Goal: Task Accomplishment & Management: Manage account settings

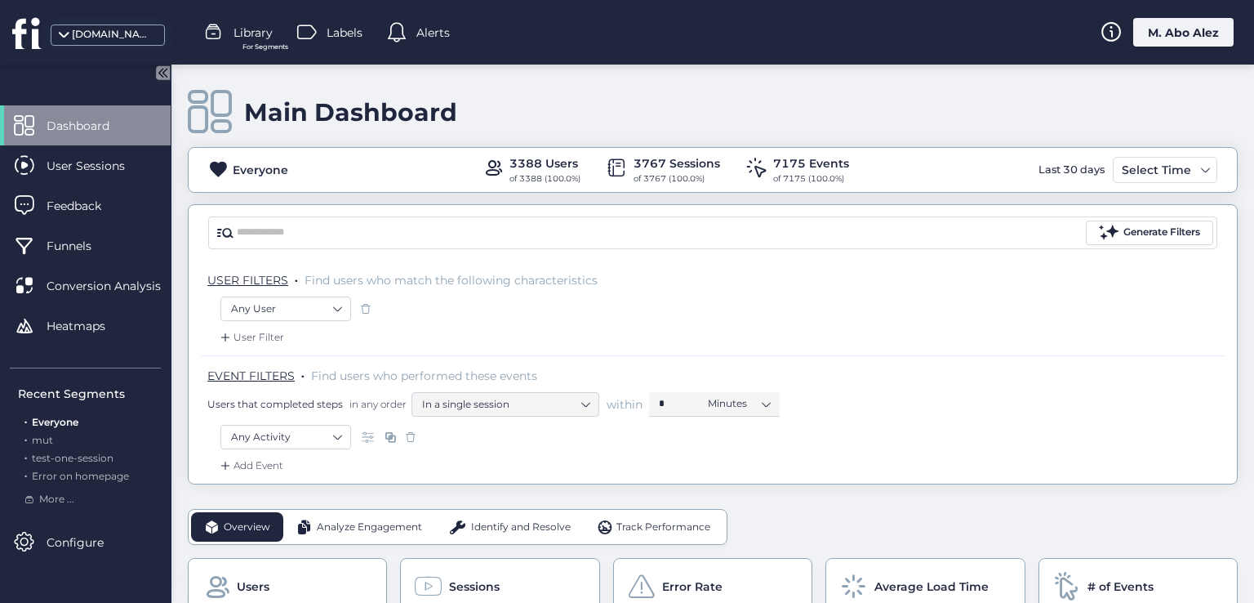
scroll to position [1111, 0]
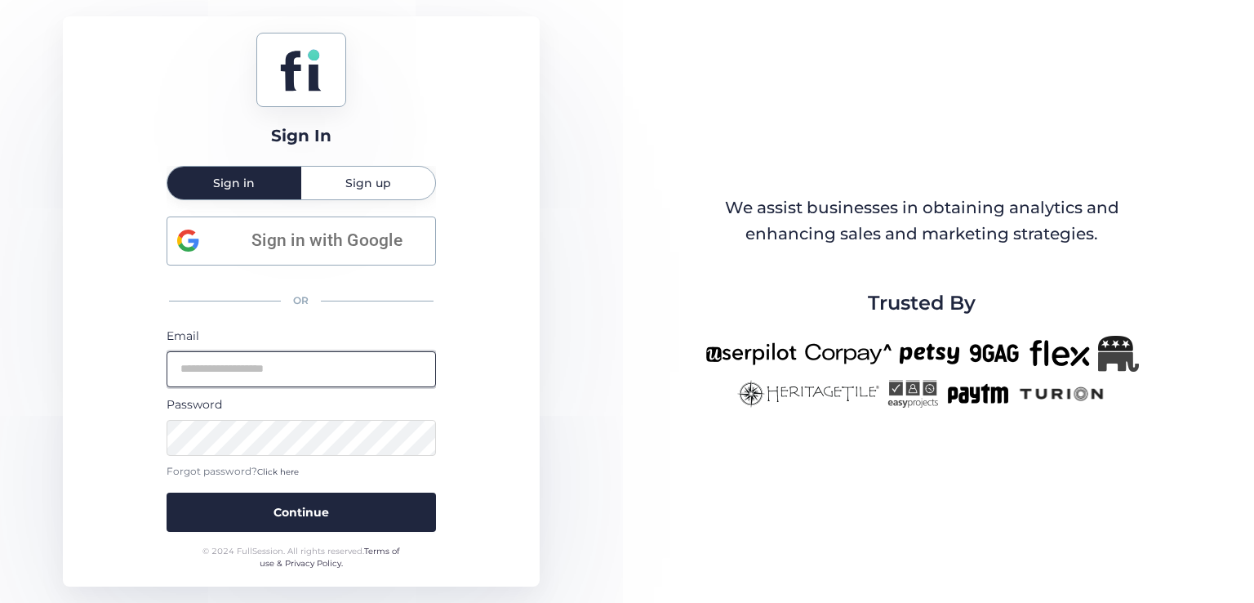
click at [283, 367] on input "email" at bounding box center [301, 369] width 269 height 36
type input "**********"
click at [167, 492] on button "Continue" at bounding box center [301, 511] width 269 height 39
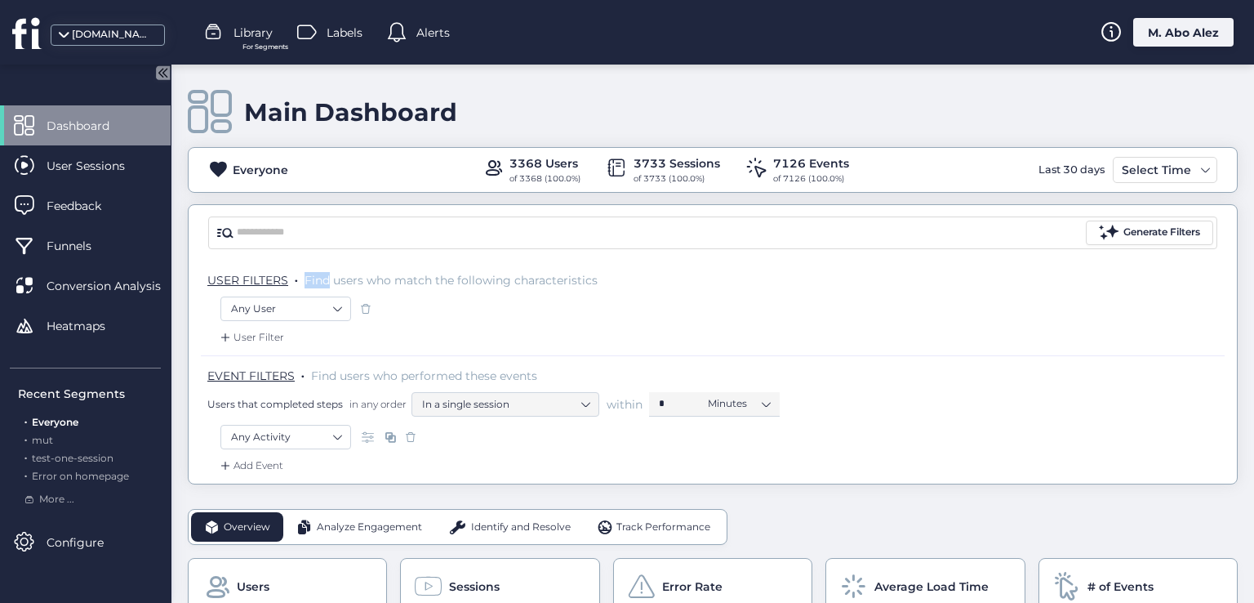
drag, startPoint x: 307, startPoint y: 272, endPoint x: 331, endPoint y: 282, distance: 25.6
click at [331, 282] on span "Find users who match the following characteristics" at bounding box center [451, 280] width 293 height 15
click at [349, 278] on span "Find users who match the following characteristics" at bounding box center [451, 280] width 293 height 15
click at [374, 278] on span "Find users who match the following characteristics" at bounding box center [451, 280] width 293 height 15
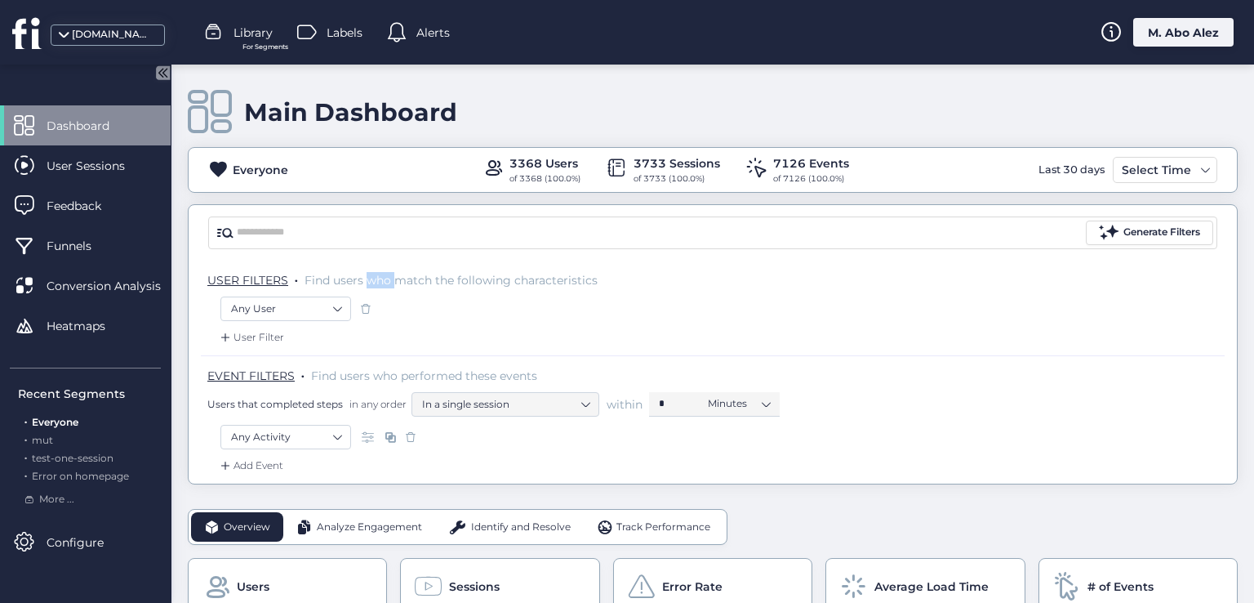
click at [374, 278] on span "Find users who match the following characteristics" at bounding box center [451, 280] width 293 height 15
click at [425, 274] on span "Find users who match the following characteristics" at bounding box center [451, 280] width 293 height 15
click at [453, 274] on span "Find users who match the following characteristics" at bounding box center [451, 280] width 293 height 15
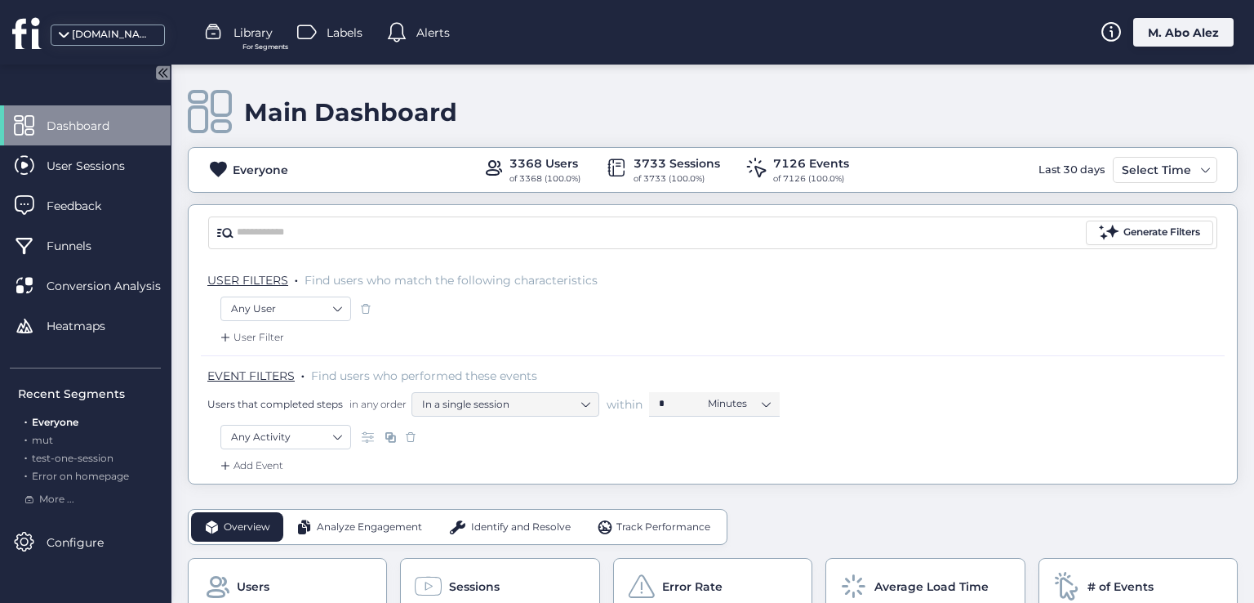
click at [475, 274] on span "Find users who match the following characteristics" at bounding box center [451, 280] width 293 height 15
drag, startPoint x: 475, startPoint y: 274, endPoint x: 569, endPoint y: 285, distance: 94.5
click at [477, 274] on span "Find users who match the following characteristics" at bounding box center [451, 280] width 293 height 15
click at [572, 285] on p "USER FILTERS . Find users who match the following characteristics" at bounding box center [715, 280] width 1017 height 16
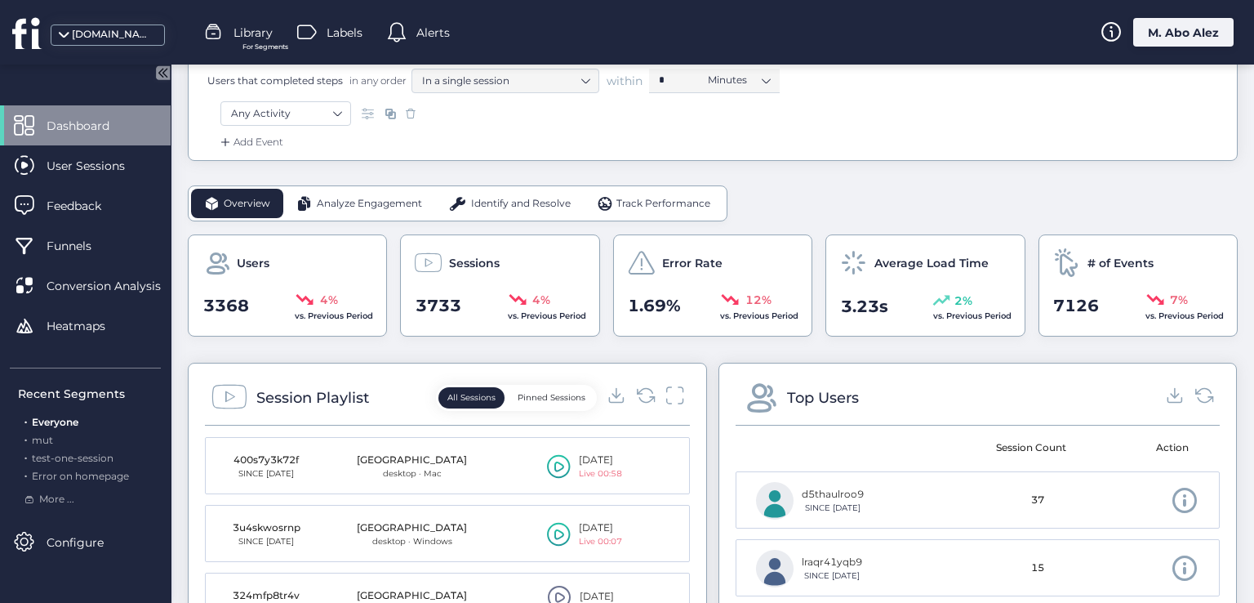
scroll to position [327, 0]
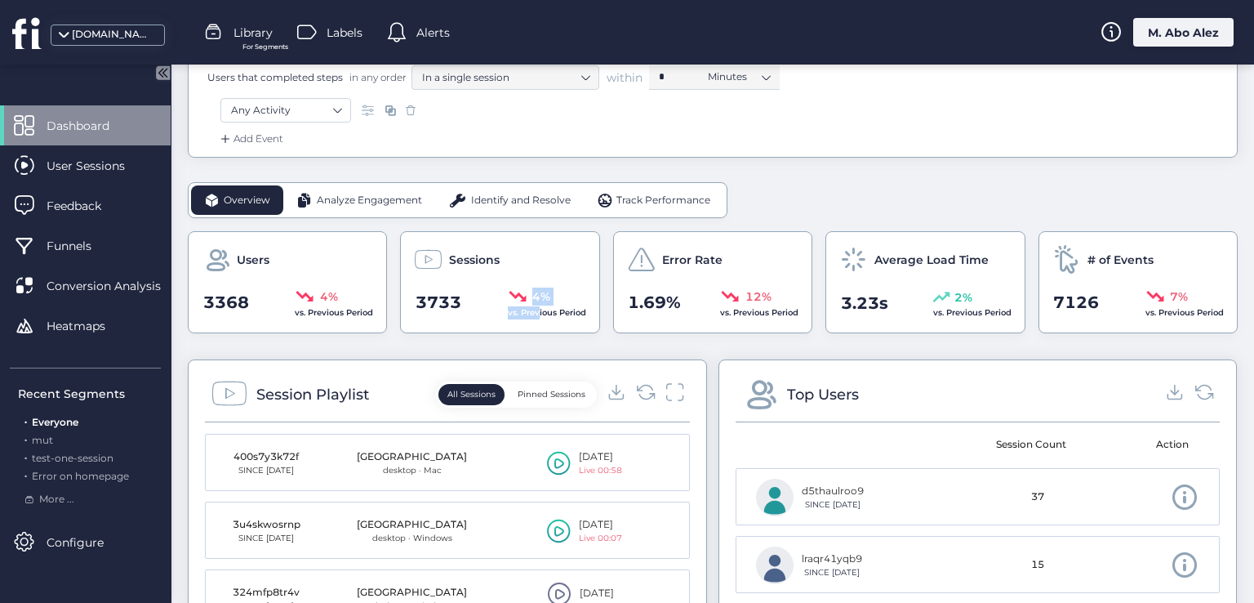
drag, startPoint x: 506, startPoint y: 282, endPoint x: 532, endPoint y: 305, distance: 34.7
click at [532, 305] on div "Sessions 3733 4% vs. Previous Period" at bounding box center [499, 282] width 199 height 102
click at [537, 300] on span "4%" at bounding box center [541, 296] width 18 height 18
click at [542, 309] on span "vs. Previous Period" at bounding box center [547, 312] width 78 height 11
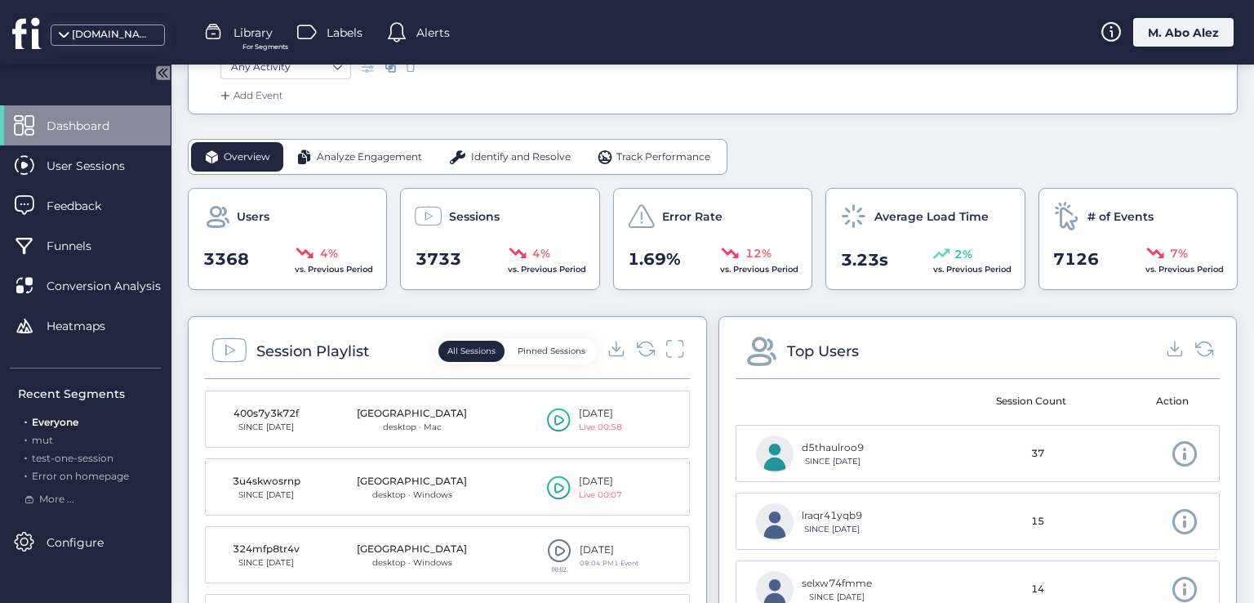
scroll to position [408, 0]
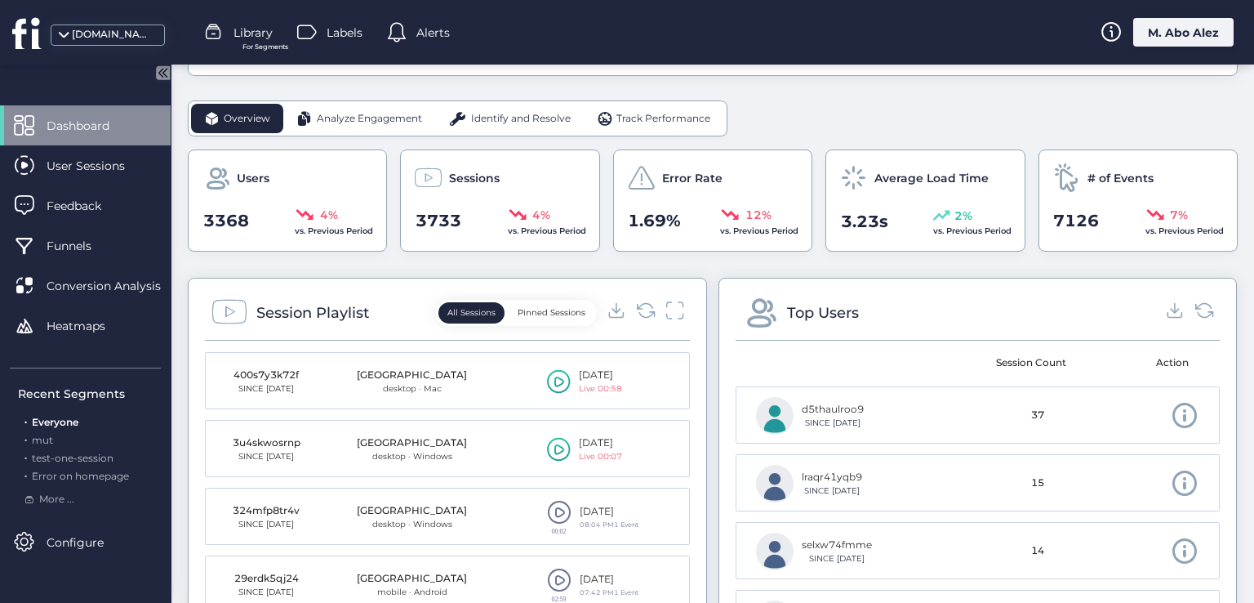
click at [539, 311] on button "Pinned Sessions" at bounding box center [552, 312] width 86 height 21
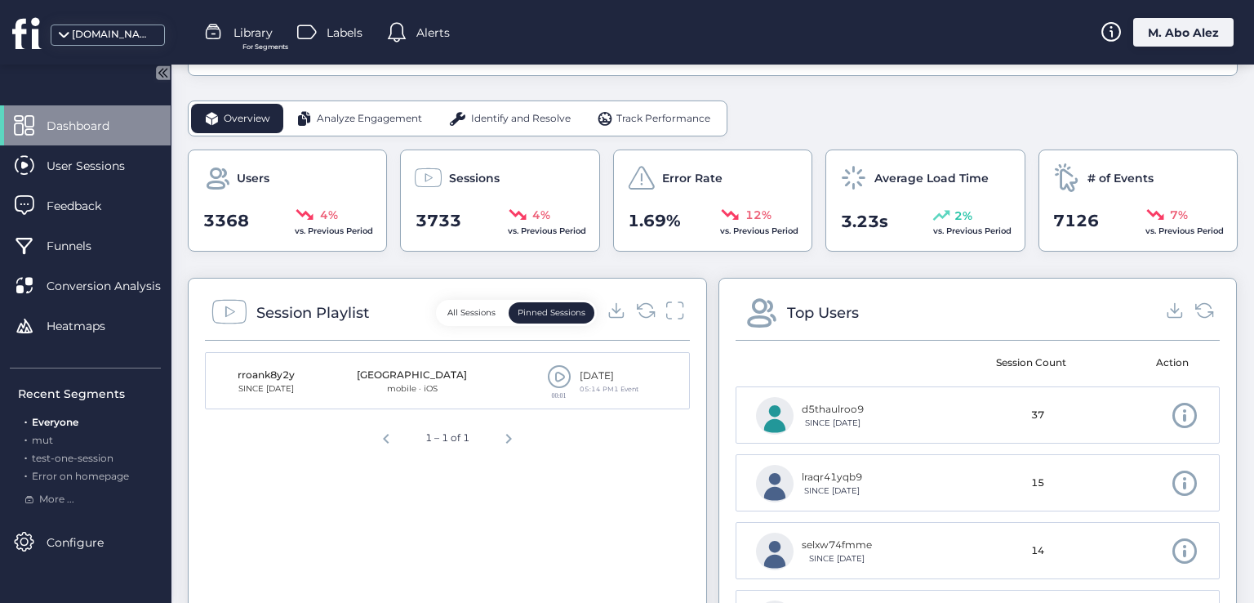
click at [475, 302] on button "All Sessions" at bounding box center [472, 312] width 66 height 21
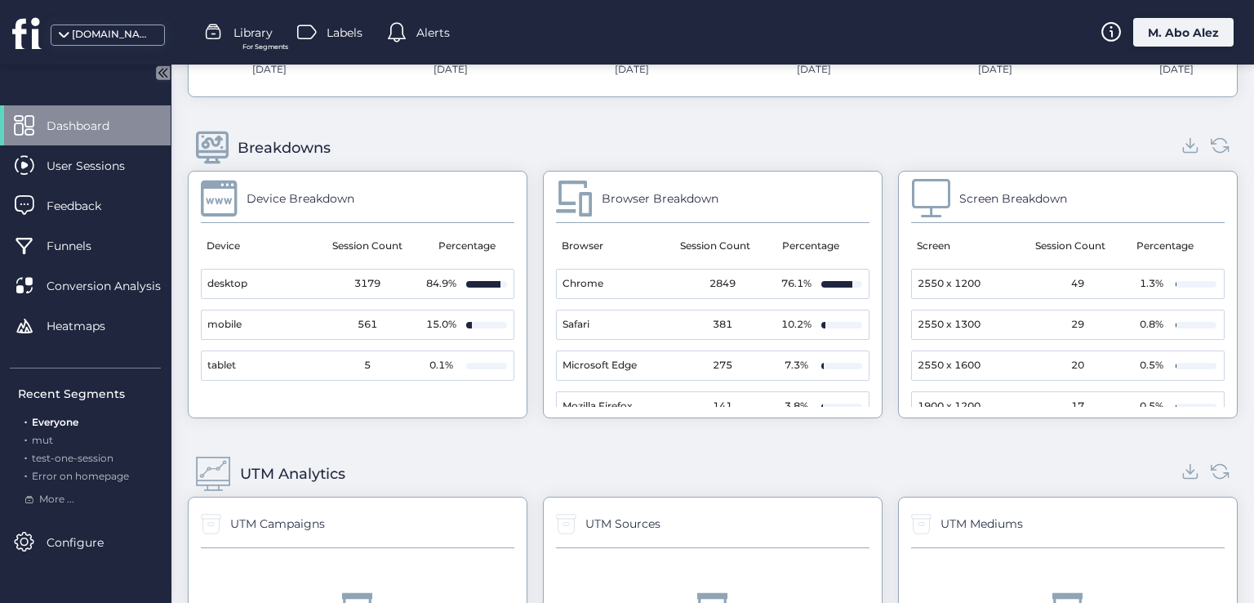
scroll to position [1519, 0]
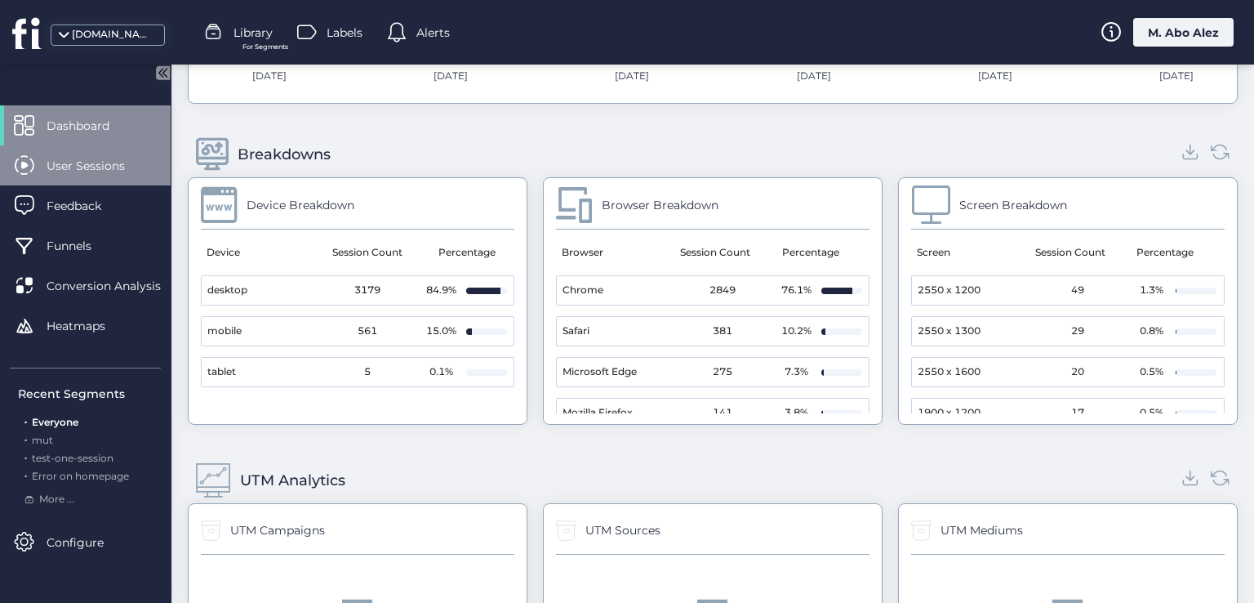
click at [109, 167] on span "User Sessions" at bounding box center [98, 166] width 103 height 18
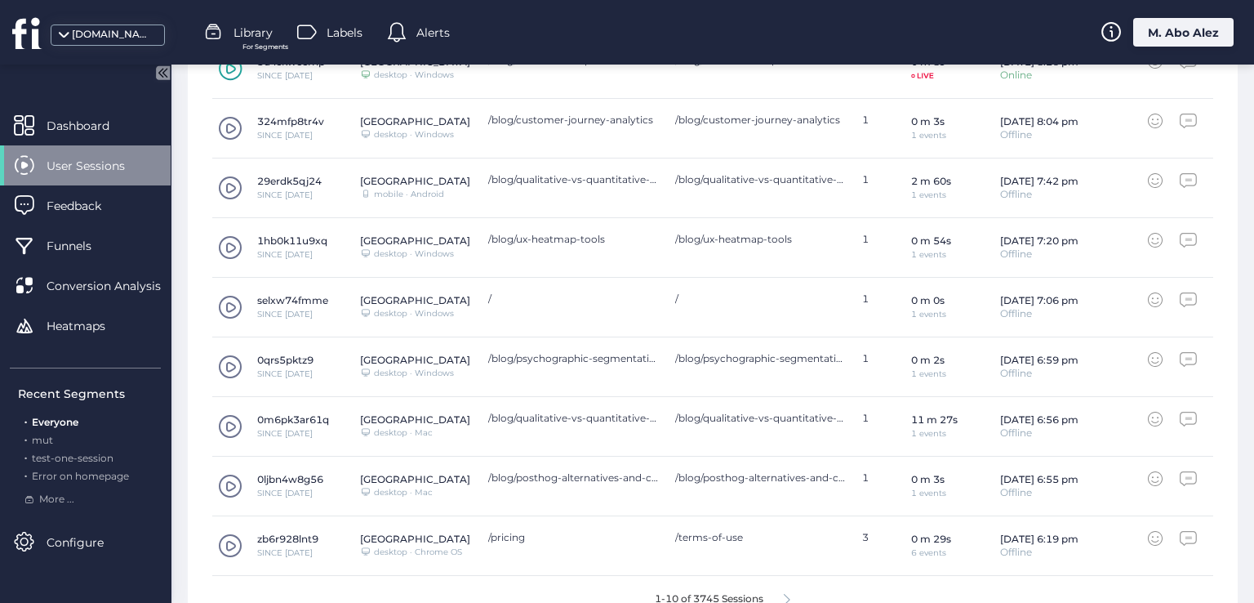
scroll to position [668, 0]
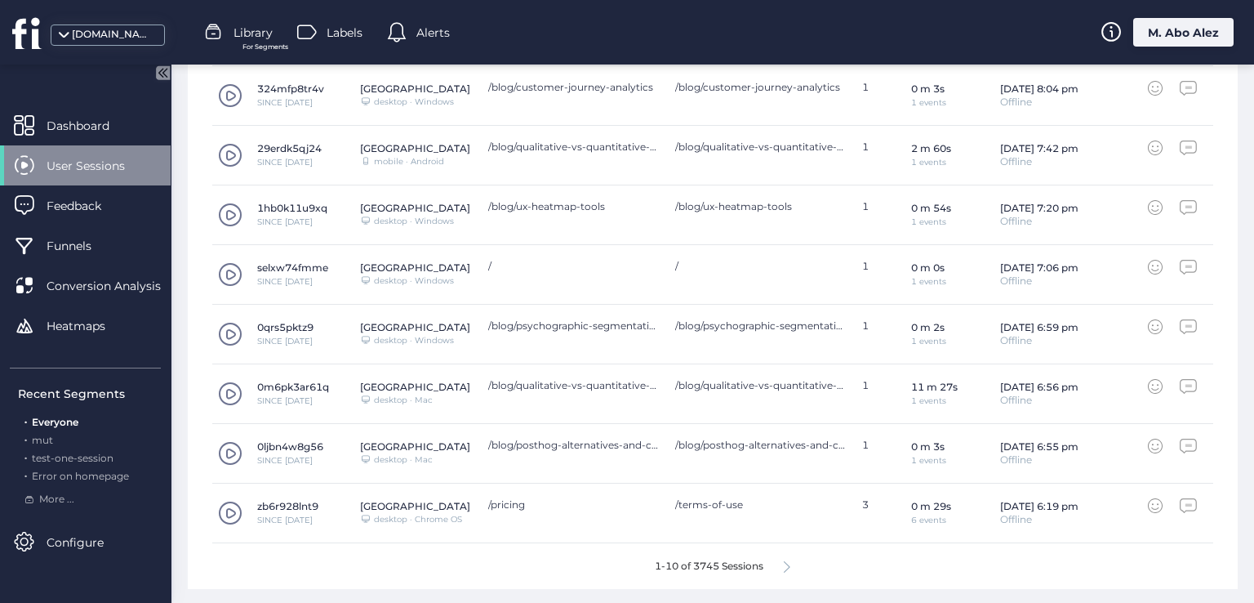
click at [162, 73] on icon at bounding box center [160, 73] width 4 height 8
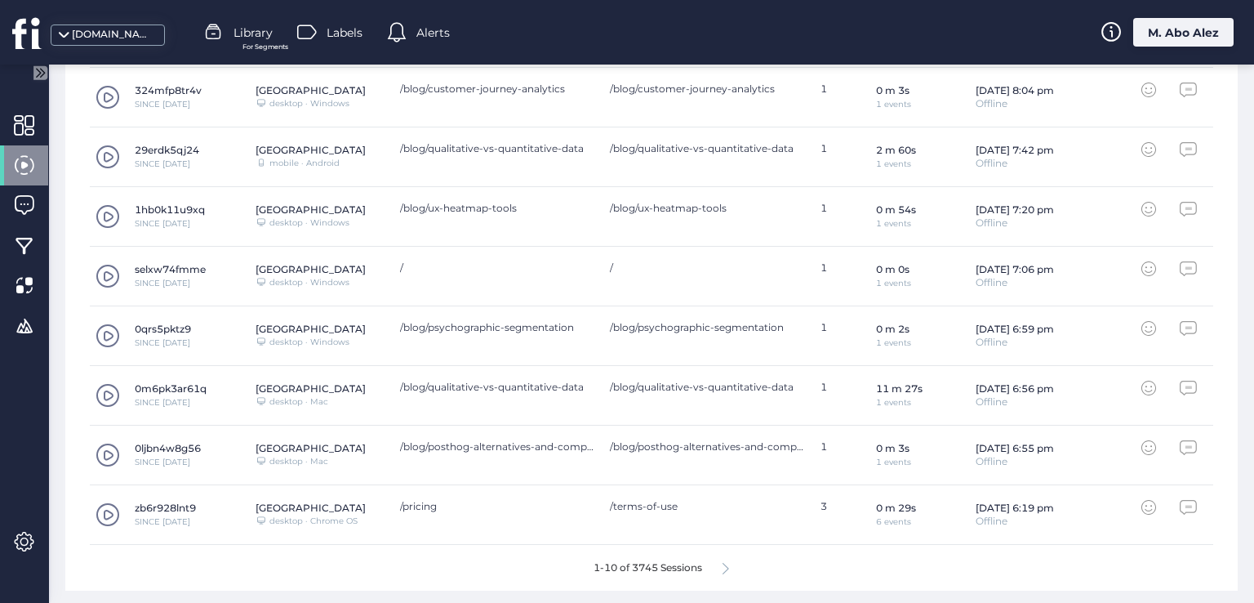
scroll to position [675, 0]
click at [24, 257] on div at bounding box center [24, 245] width 48 height 40
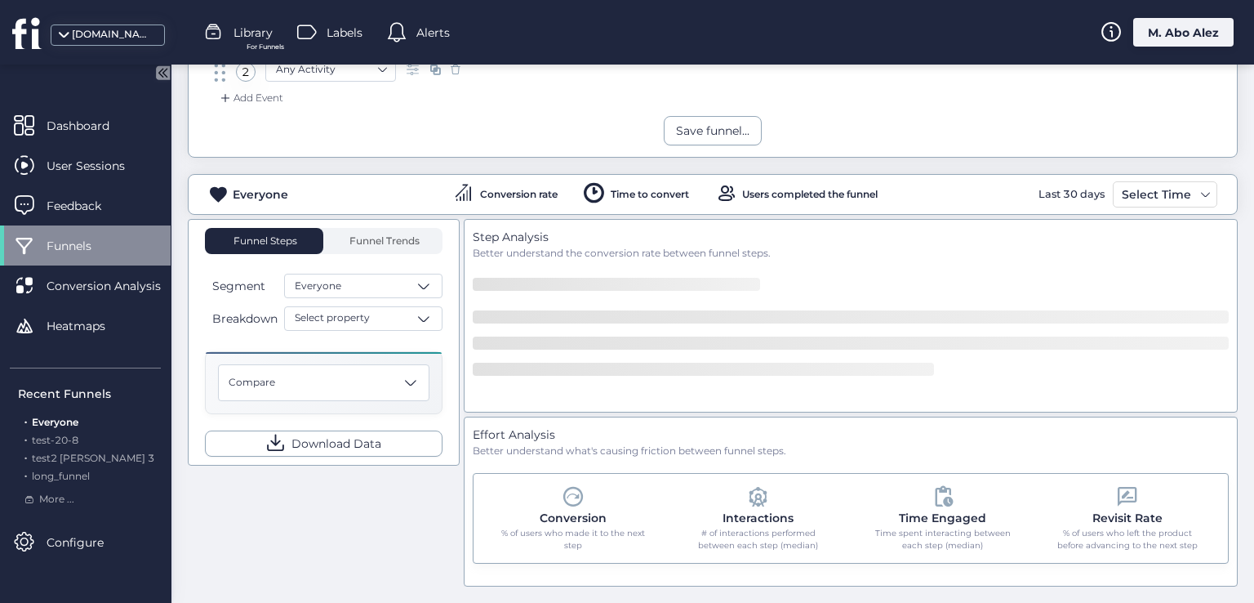
scroll to position [194, 0]
